Goal: Task Accomplishment & Management: Manage account settings

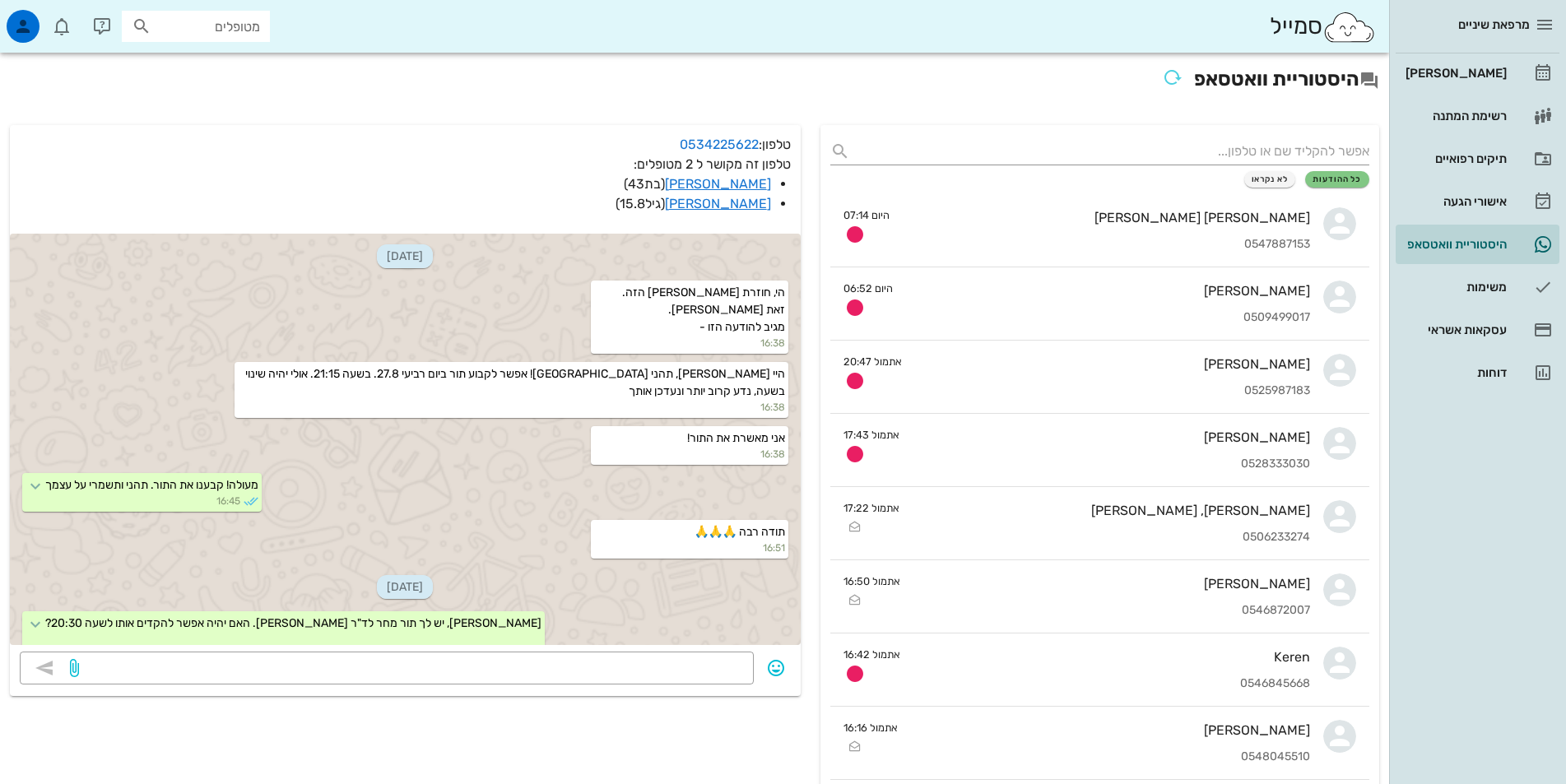
scroll to position [233, 0]
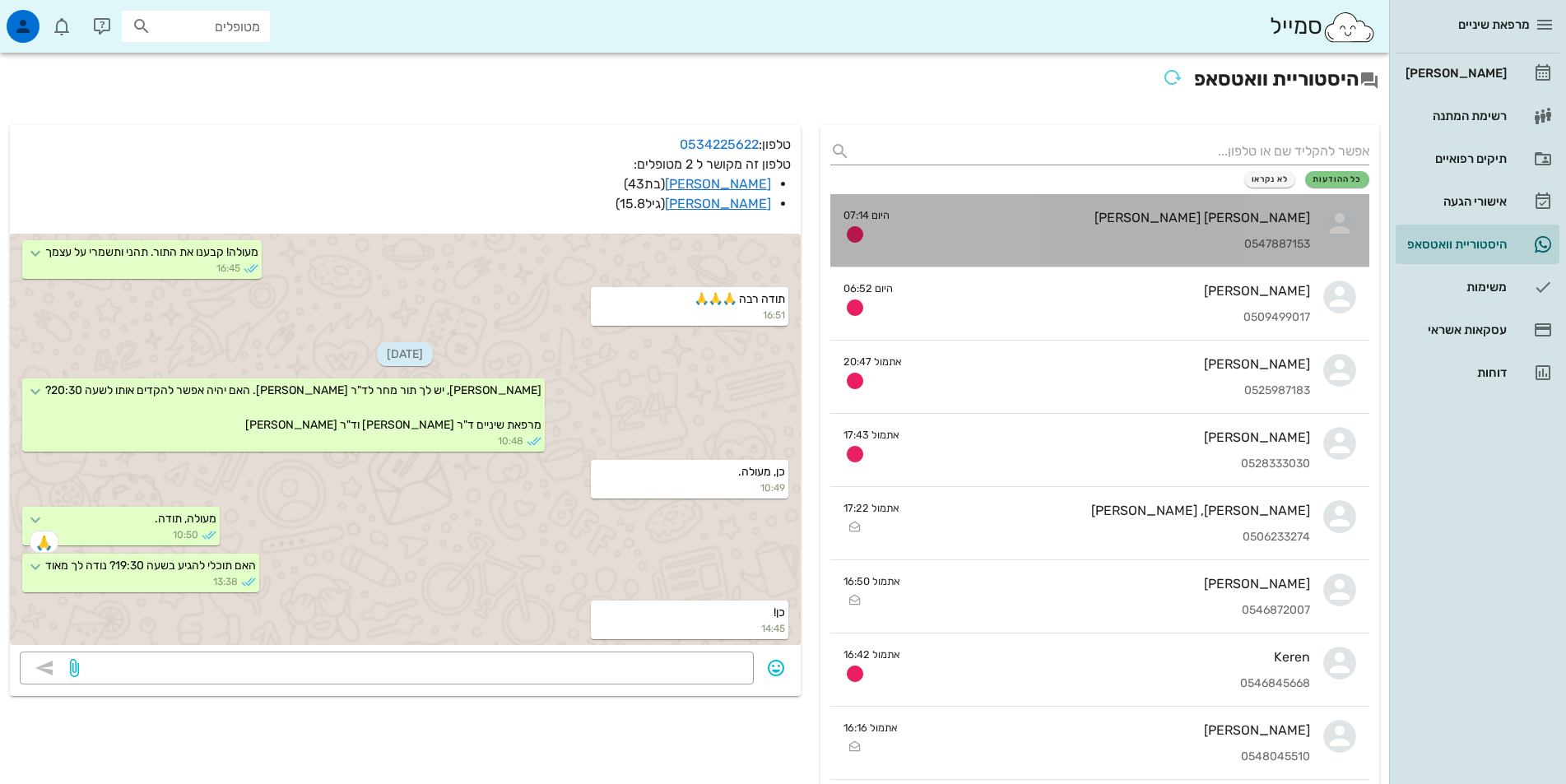
click at [1231, 223] on div "אילן ברמן" at bounding box center [1107, 217] width 407 height 15
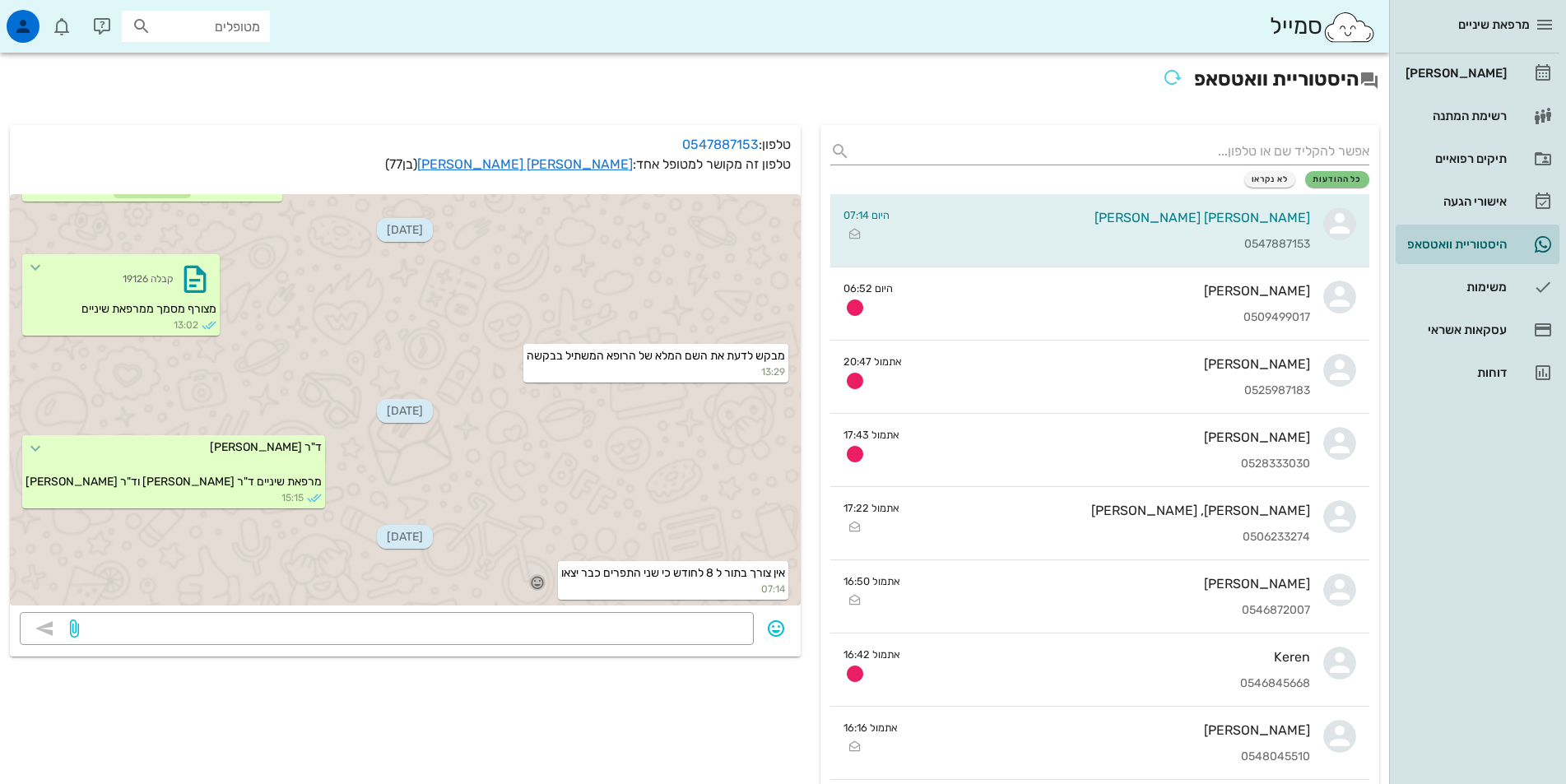
click at [534, 582] on icon "button" at bounding box center [537, 582] width 15 height 15
click at [535, 577] on icon "button" at bounding box center [537, 582] width 15 height 15
click at [531, 557] on div "👍" at bounding box center [517, 558] width 30 height 32
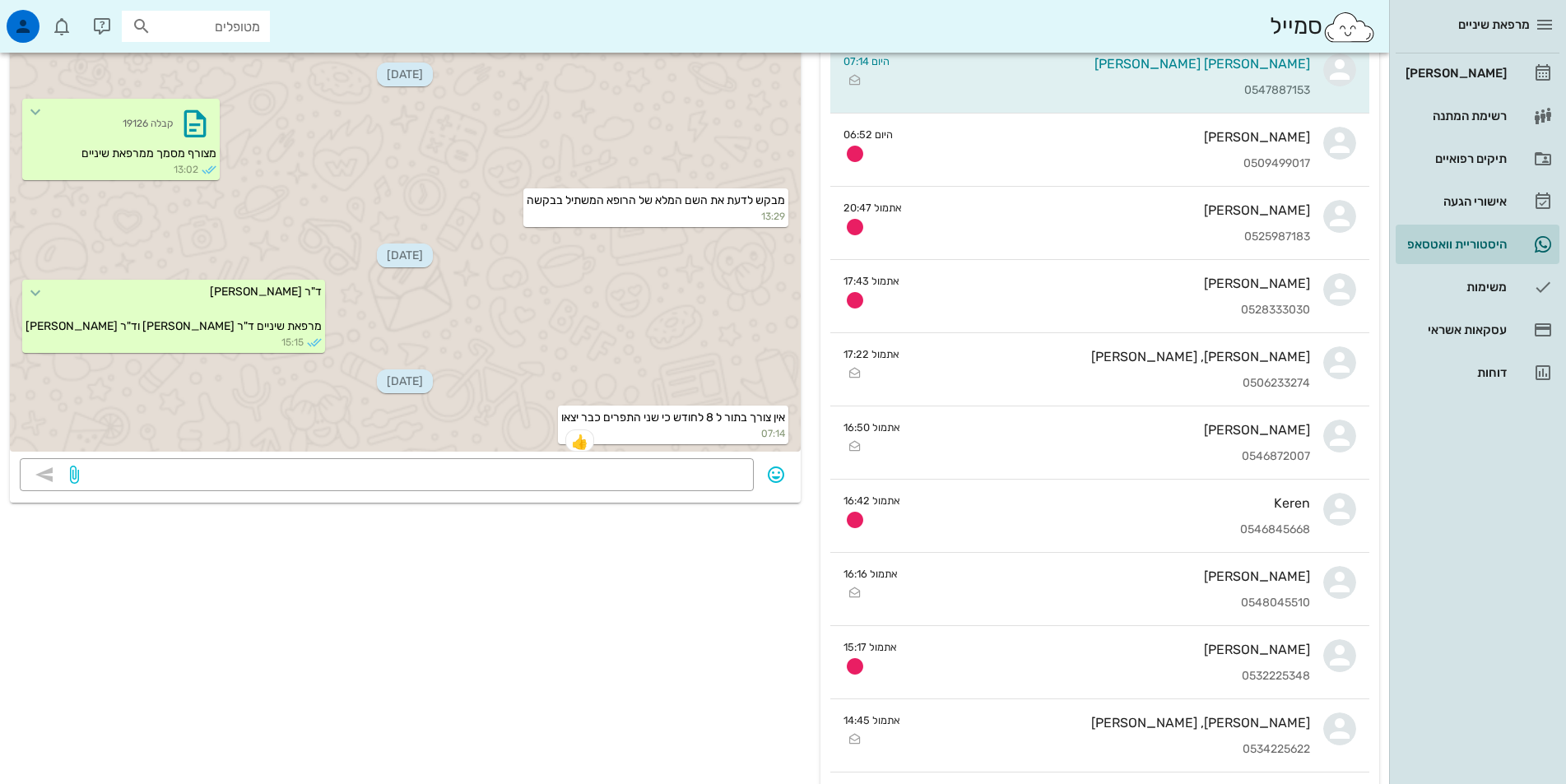
scroll to position [247, 0]
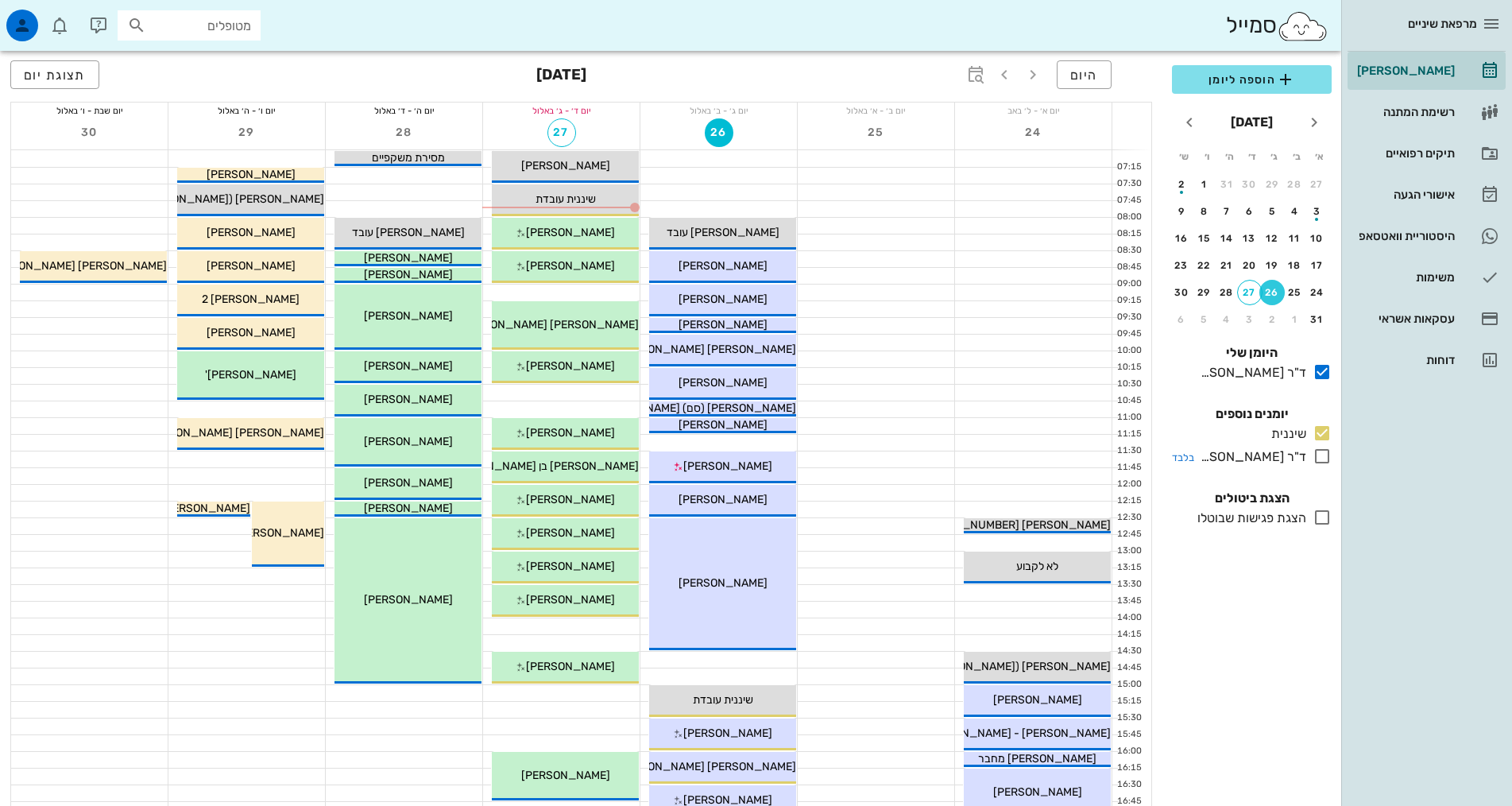
click at [1316, 451] on icon at bounding box center [1322, 456] width 19 height 19
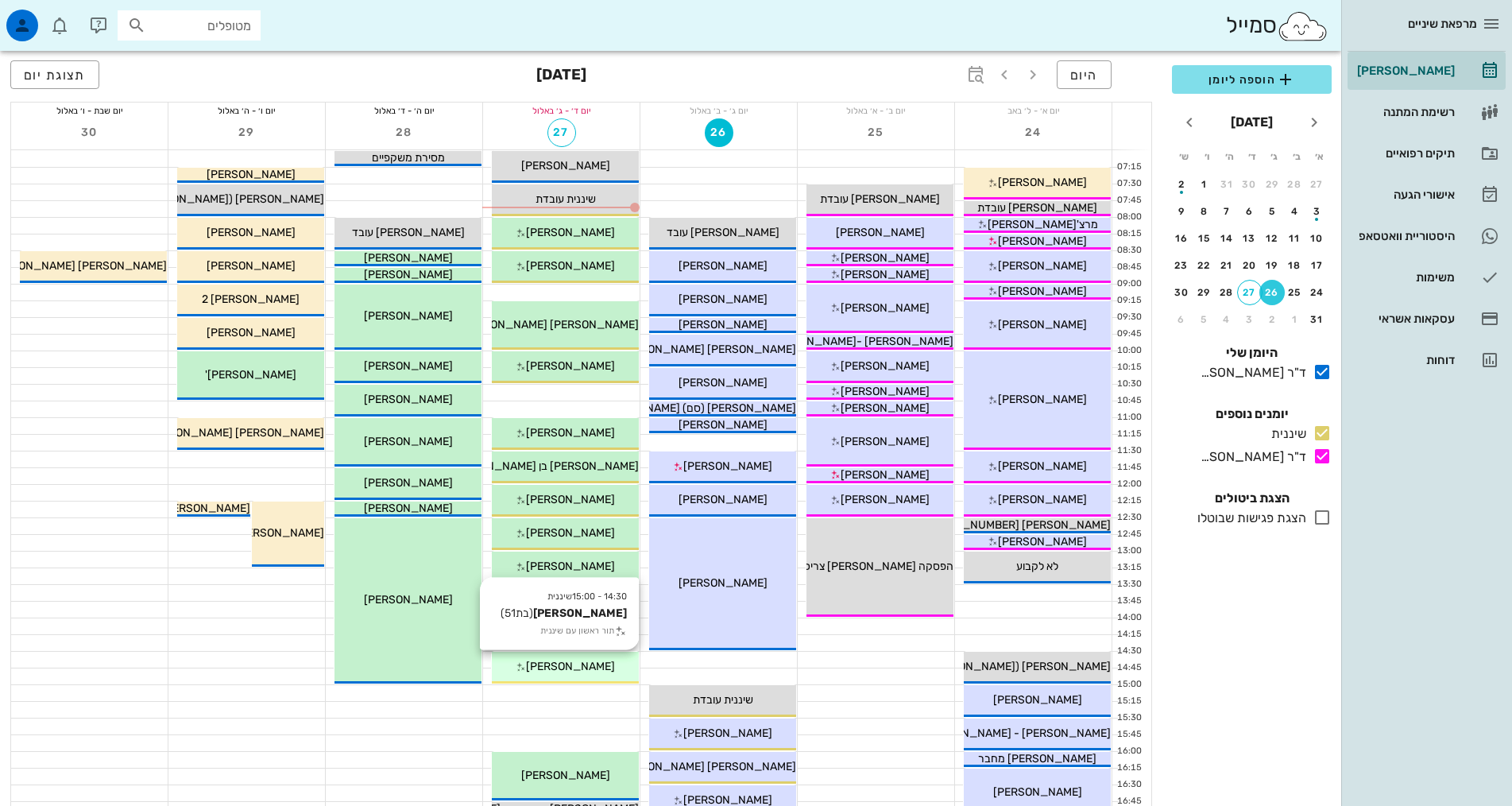
click at [599, 669] on span "[PERSON_NAME]" at bounding box center [571, 666] width 89 height 13
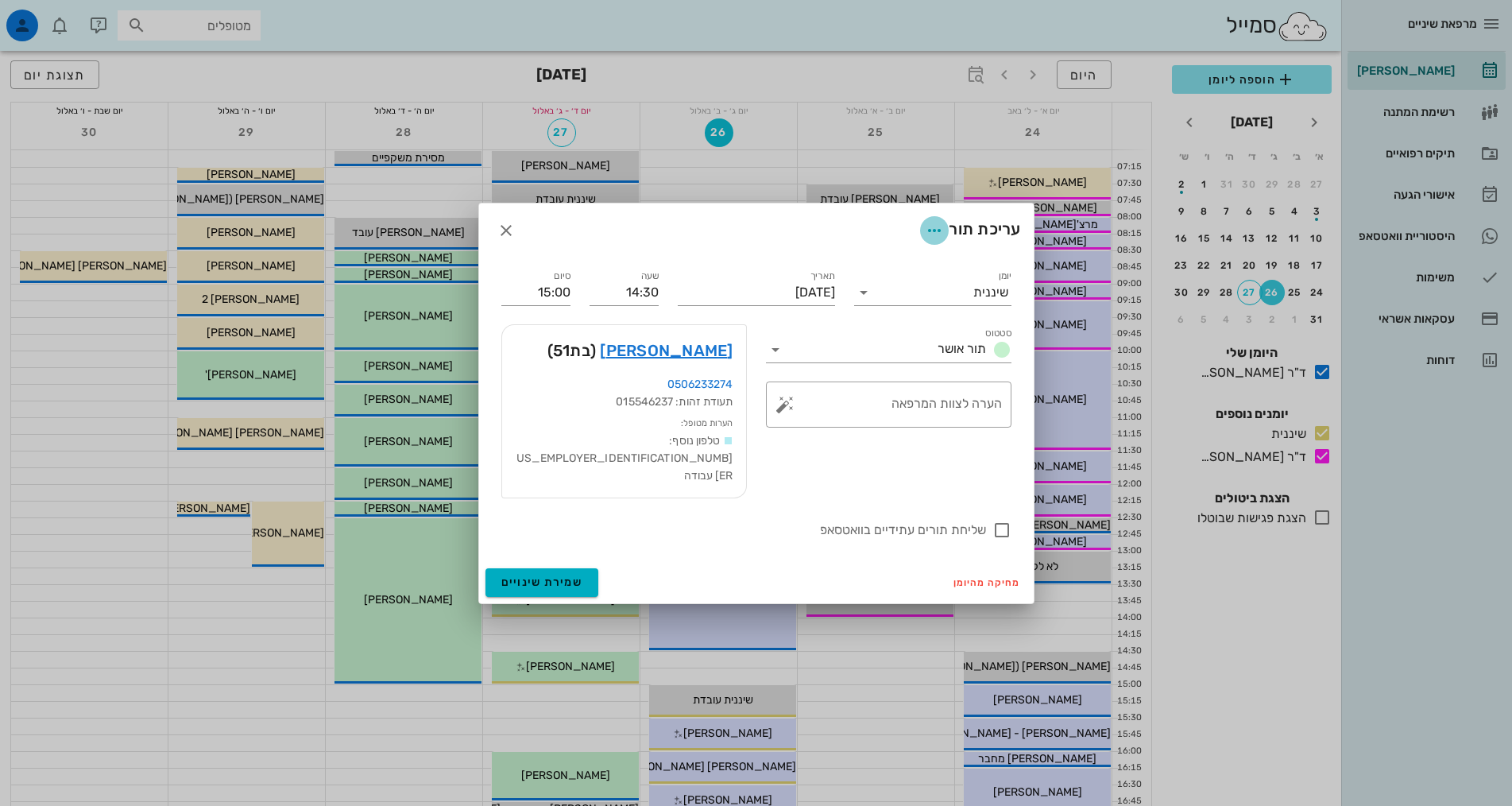
click at [932, 240] on icon "button" at bounding box center [934, 230] width 19 height 19
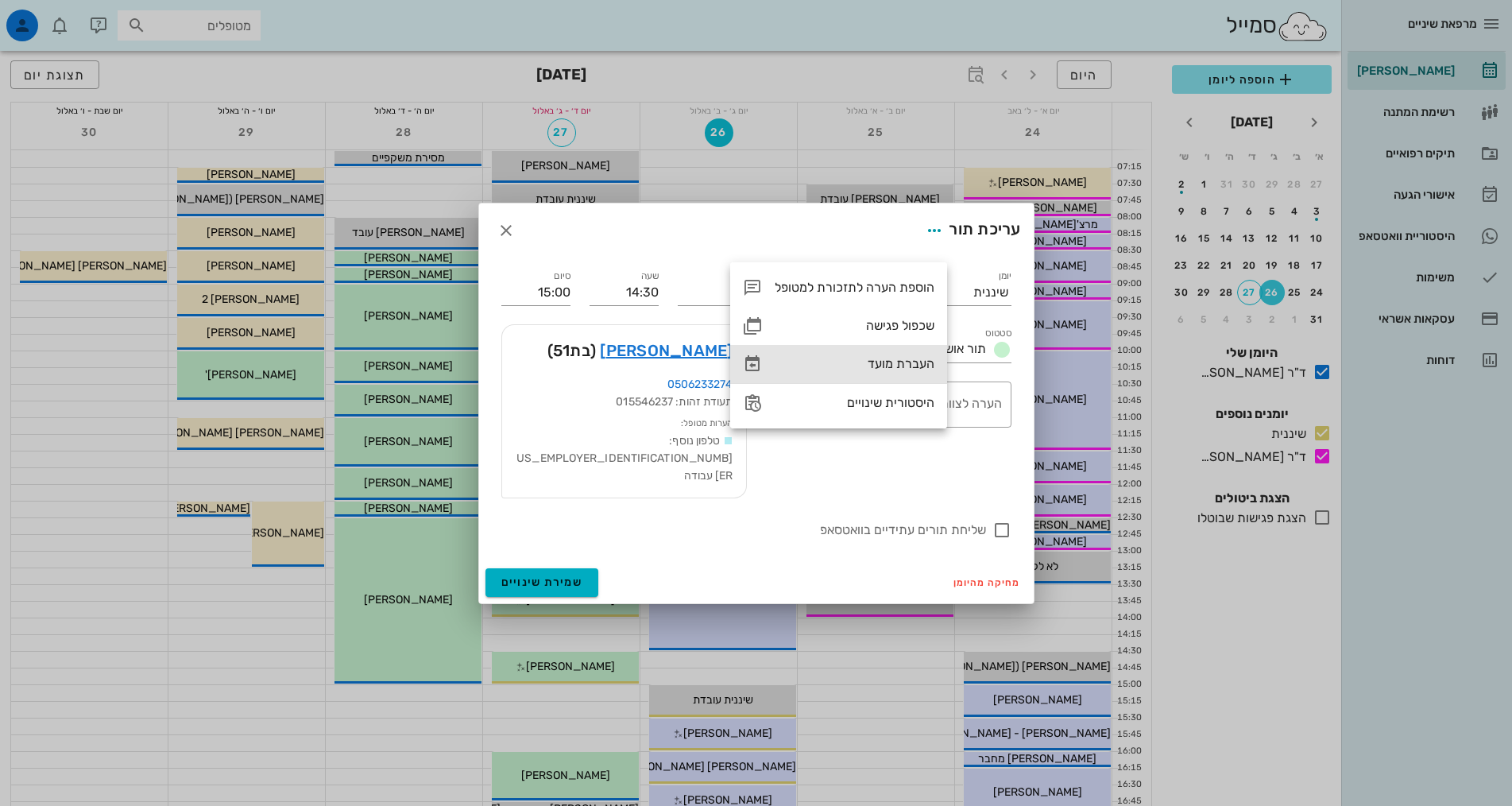
click at [879, 367] on div "העברת מועד" at bounding box center [854, 363] width 159 height 15
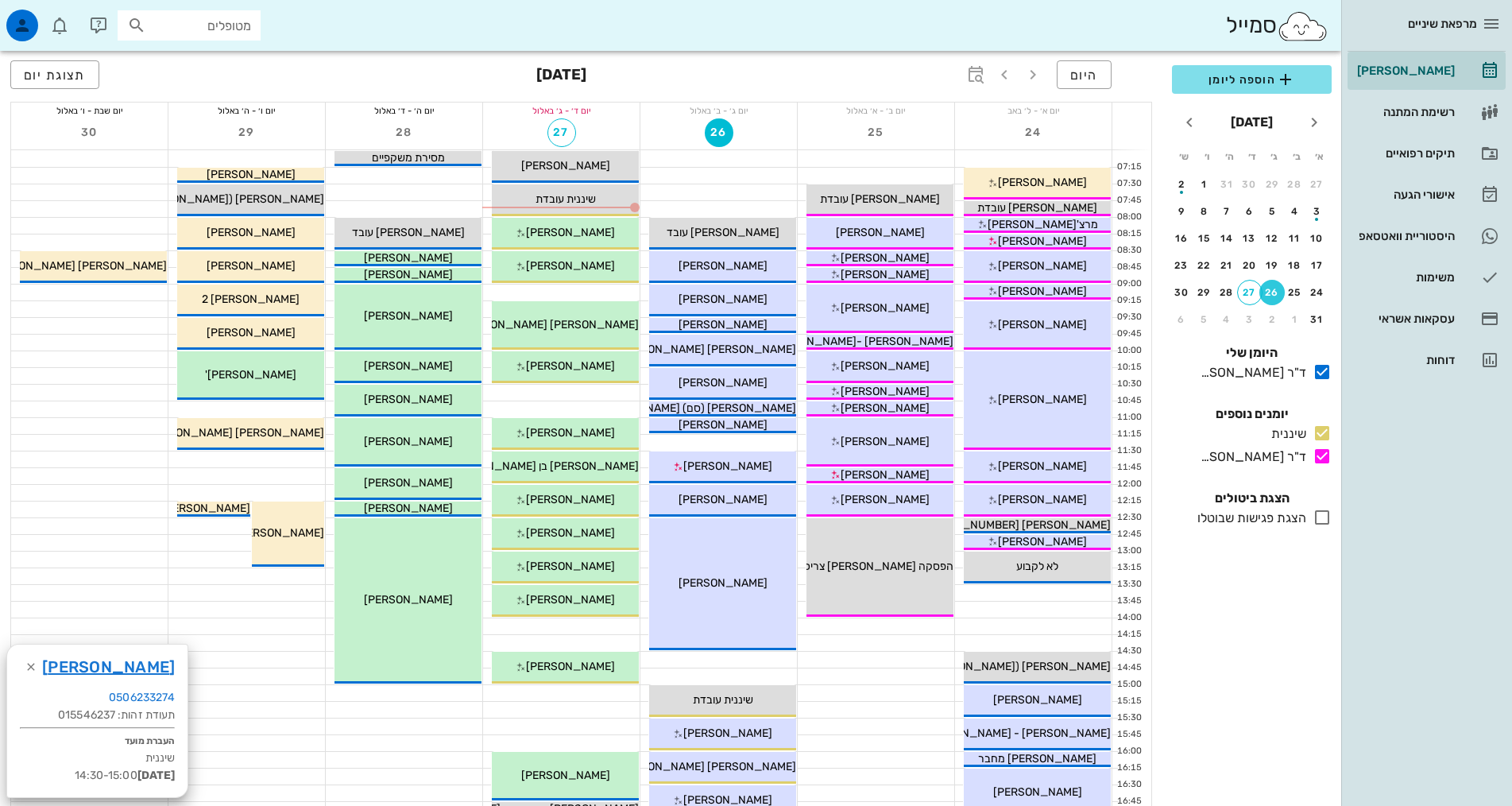
click at [599, 391] on div at bounding box center [562, 392] width 157 height 16
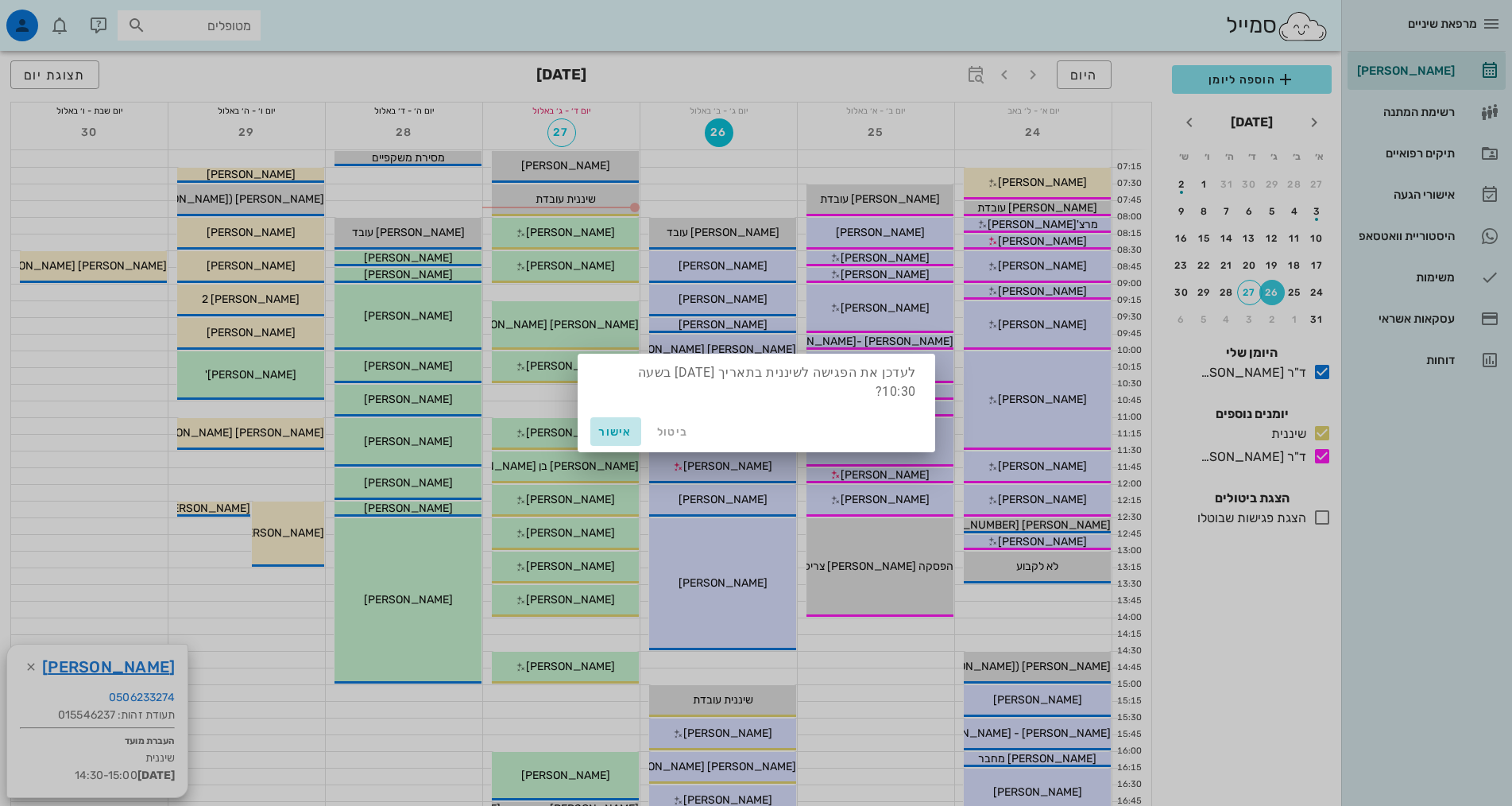
click at [633, 435] on span "אישור" at bounding box center [616, 432] width 38 height 13
